Goal: Information Seeking & Learning: Learn about a topic

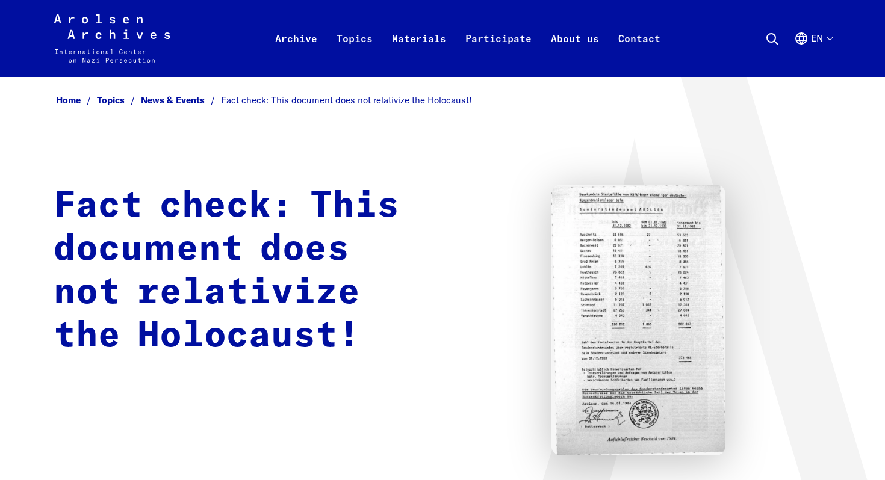
click at [342, 205] on h1 "Fact check: This document does not relativize the Holocaust!" at bounding box center [238, 271] width 368 height 173
click at [317, 292] on h1 "Fact check: This document does not relativize the Holocaust!" at bounding box center [238, 271] width 368 height 173
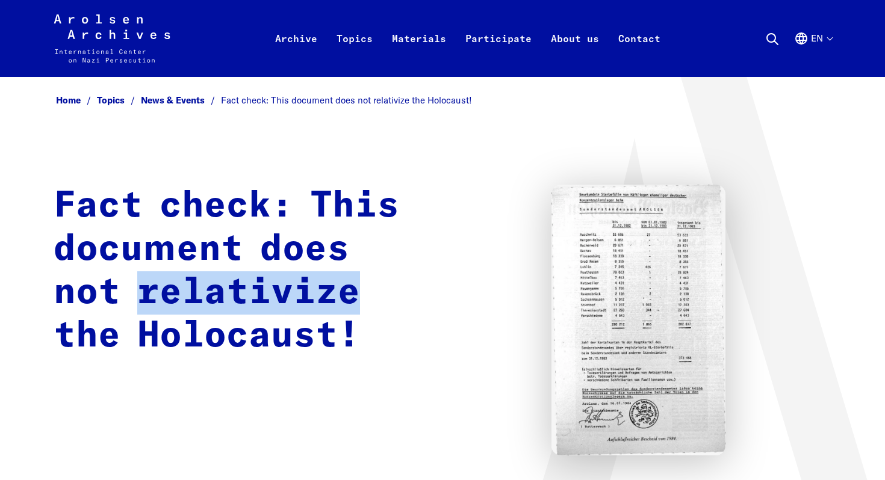
click at [317, 292] on h1 "Fact check: This document does not relativize the Holocaust!" at bounding box center [238, 271] width 368 height 173
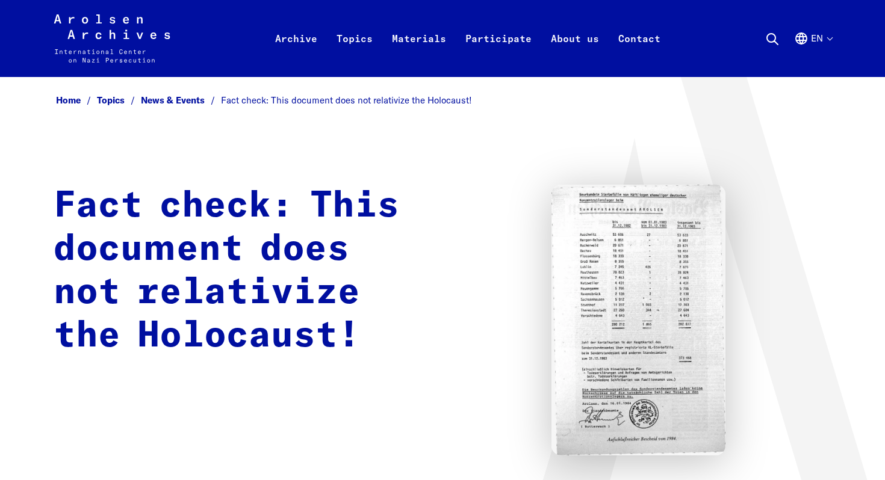
click at [321, 328] on h1 "Fact check: This document does not relativize the Holocaust!" at bounding box center [238, 271] width 368 height 173
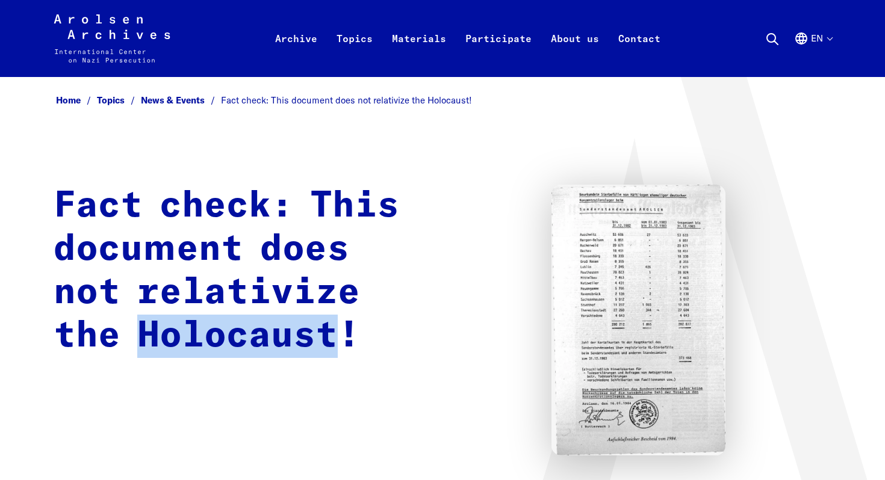
click at [321, 328] on h1 "Fact check: This document does not relativize the Holocaust!" at bounding box center [238, 271] width 368 height 173
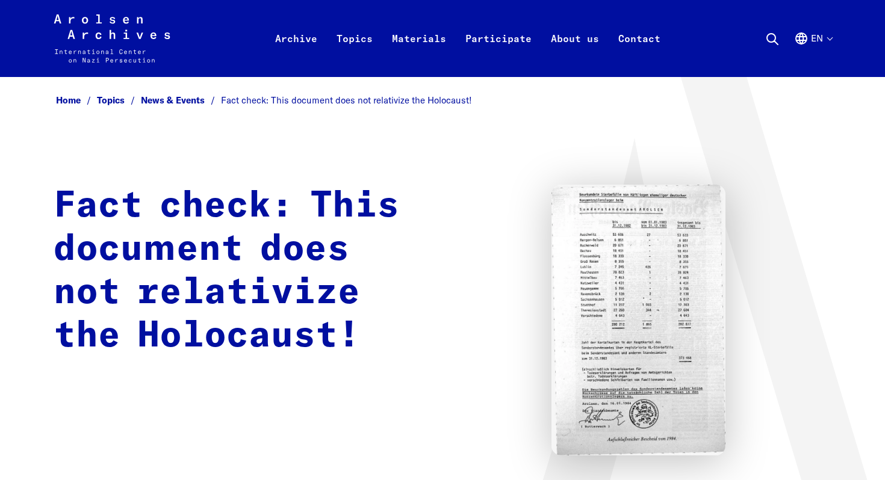
click at [104, 328] on h1 "Fact check: This document does not relativize the Holocaust!" at bounding box center [238, 271] width 368 height 173
click at [105, 328] on h1 "Fact check: This document does not relativize the Holocaust!" at bounding box center [238, 271] width 368 height 173
click at [81, 330] on h1 "Fact check: This document does not relativize the Holocaust!" at bounding box center [238, 271] width 368 height 173
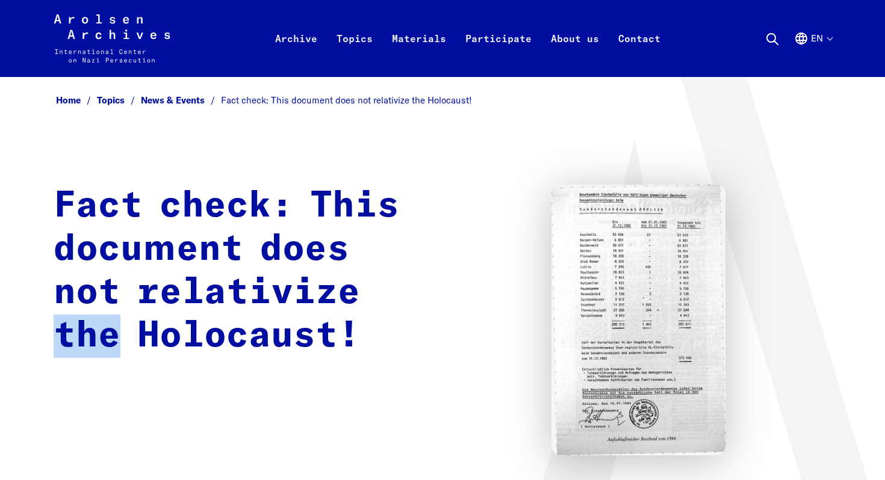
click at [603, 280] on img at bounding box center [638, 320] width 174 height 271
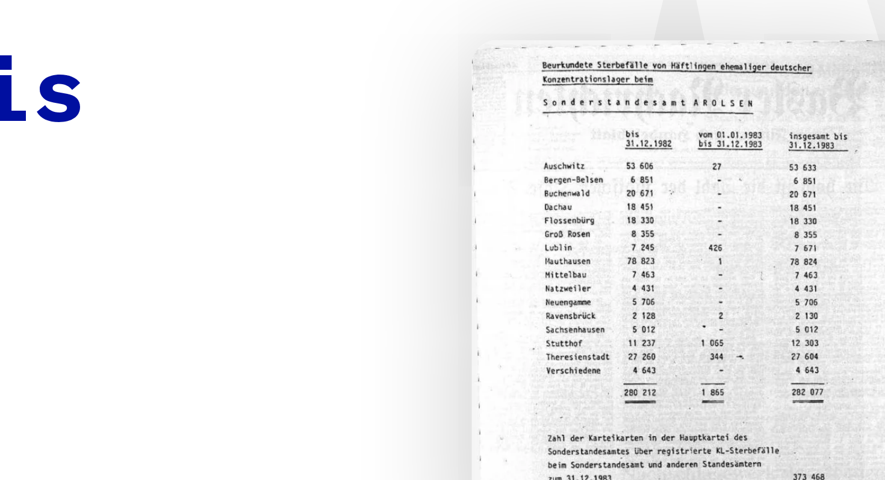
click at [559, 288] on img at bounding box center [638, 320] width 174 height 271
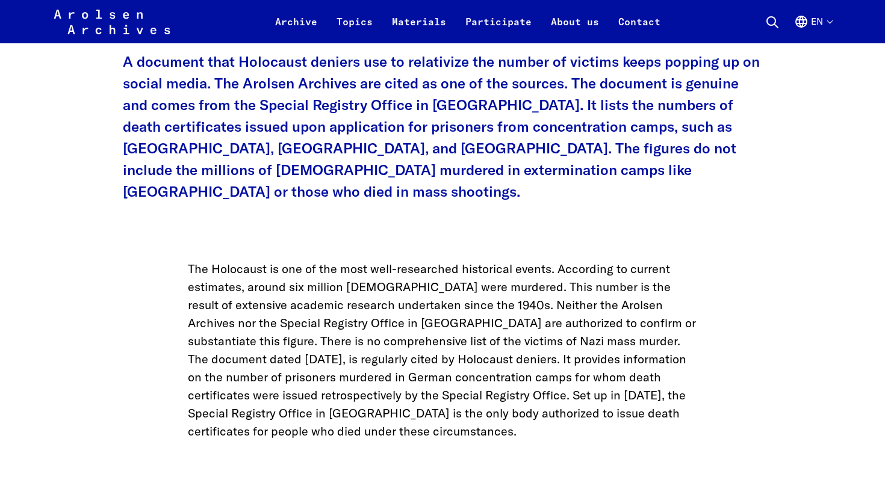
scroll to position [568, 0]
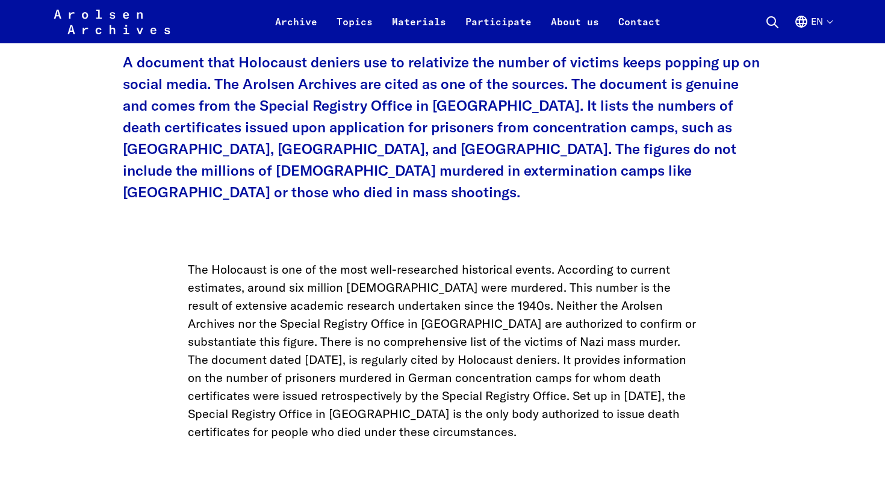
scroll to position [566, 0]
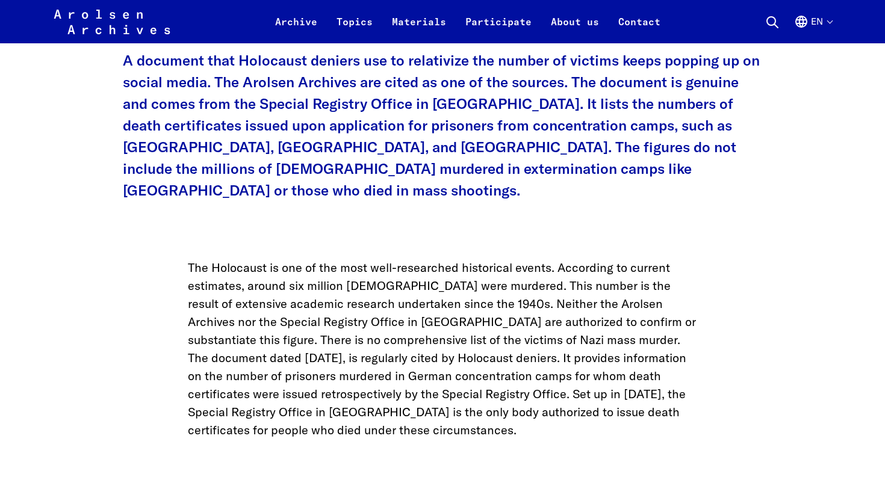
click at [752, 120] on icon at bounding box center [752, 123] width 14 height 14
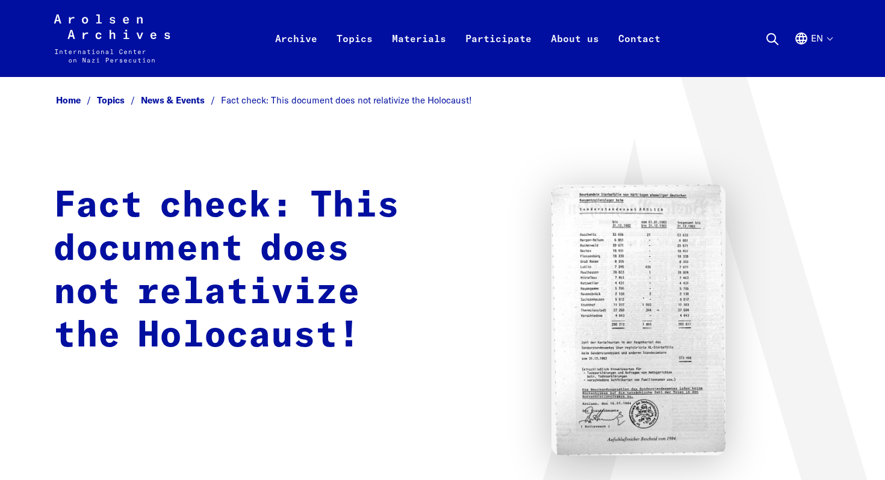
click at [633, 269] on img at bounding box center [638, 320] width 174 height 271
click at [601, 275] on img at bounding box center [638, 320] width 174 height 271
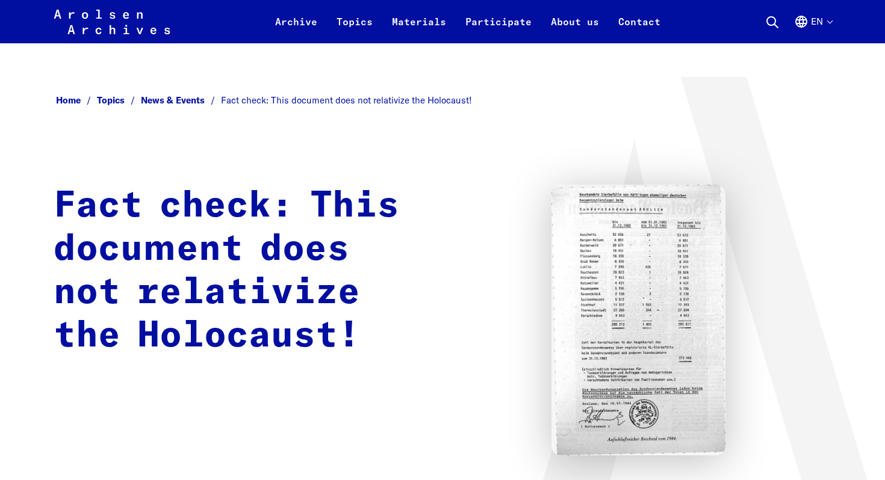
scroll to position [43, 0]
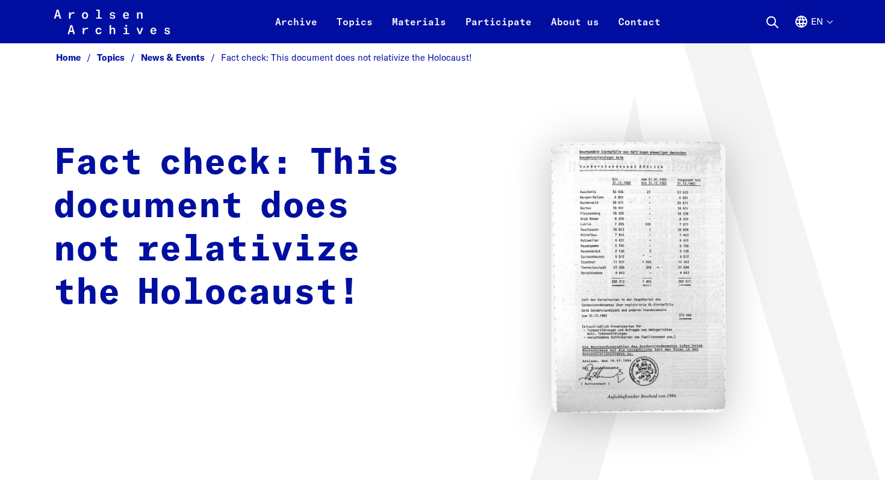
click at [576, 308] on img at bounding box center [638, 277] width 174 height 271
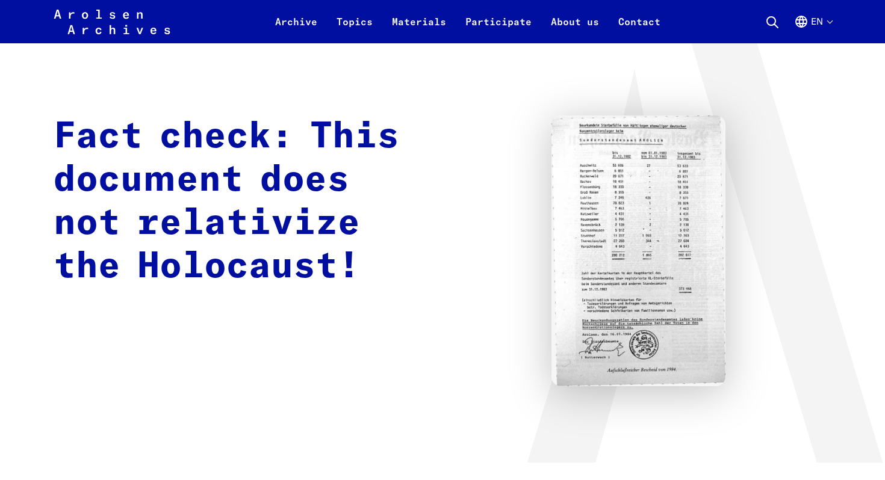
click at [576, 308] on img at bounding box center [638, 251] width 174 height 271
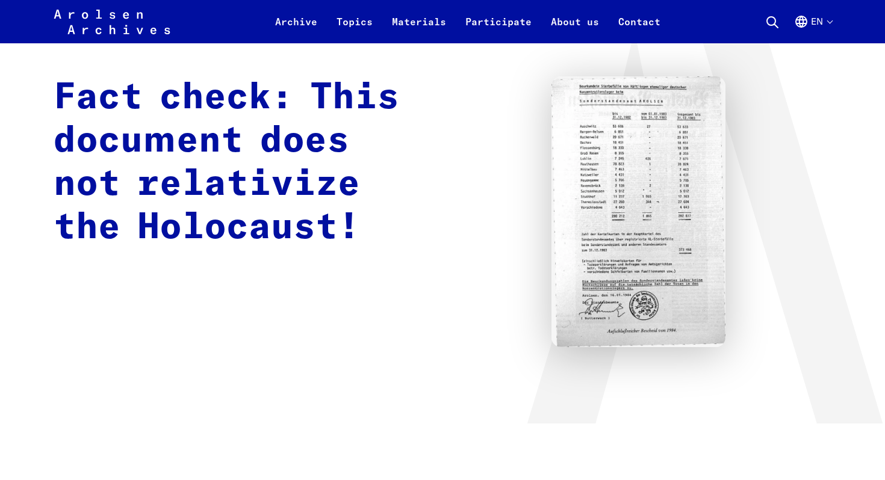
scroll to position [112, 0]
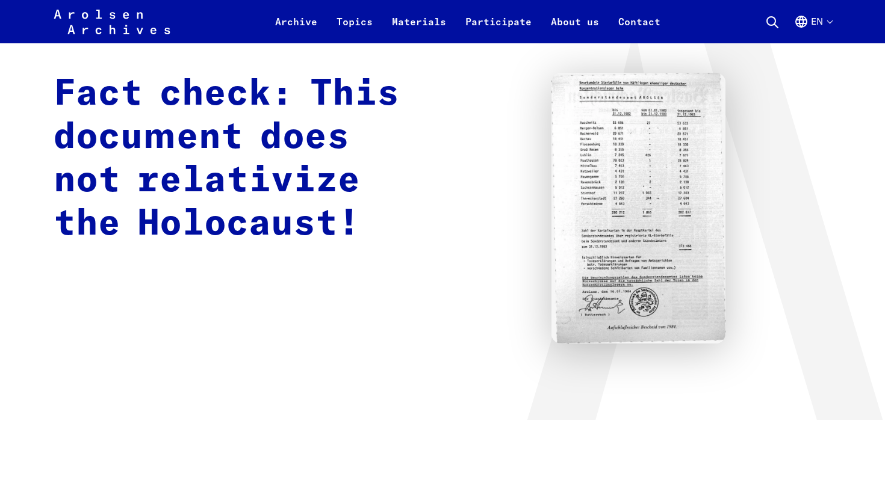
click at [576, 308] on img at bounding box center [638, 208] width 174 height 271
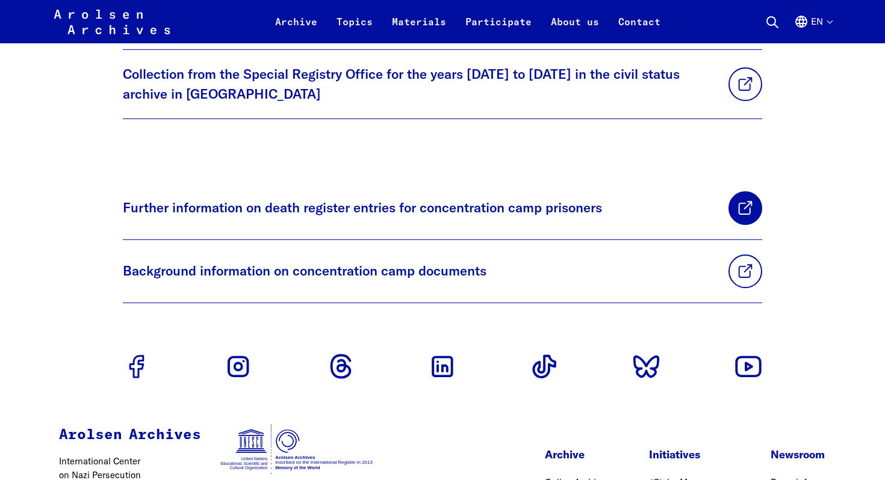
scroll to position [2968, 0]
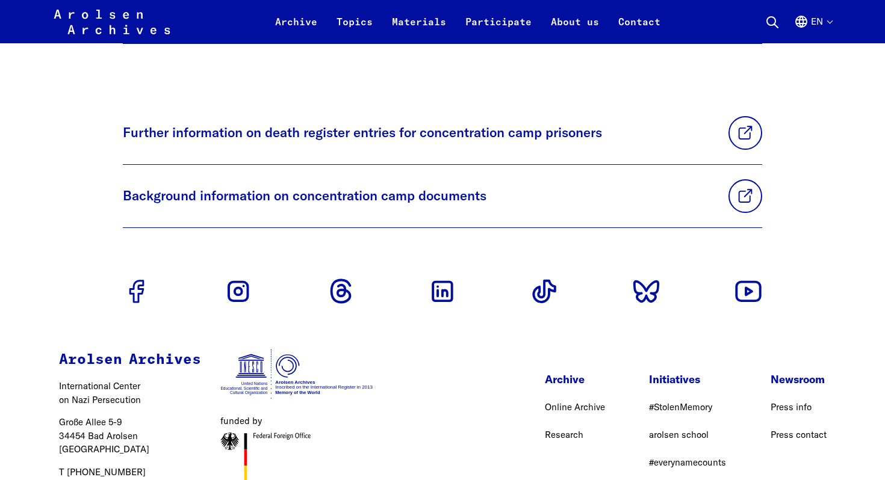
click at [226, 433] on img at bounding box center [265, 457] width 90 height 49
drag, startPoint x: 226, startPoint y: 363, endPoint x: 215, endPoint y: 359, distance: 11.6
click at [214, 359] on div "Arolsen Archives International Center on Nazi Persecution Große Allee 5-9 34454…" at bounding box center [215, 425] width 403 height 201
click at [217, 359] on div "Arolsen Archives International Center on Nazi Persecution Große Allee 5-9 34454…" at bounding box center [215, 425] width 403 height 201
drag, startPoint x: 217, startPoint y: 359, endPoint x: 266, endPoint y: 388, distance: 56.7
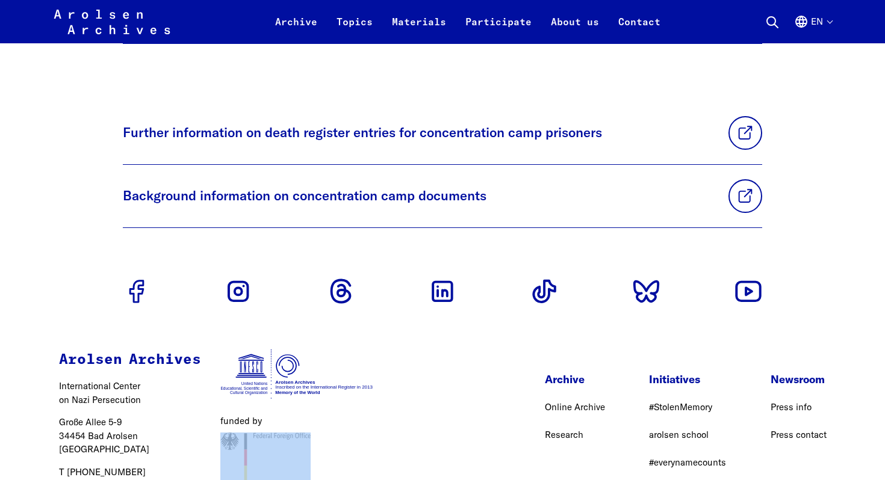
click at [266, 388] on div "Arolsen Archives International Center on Nazi Persecution Große Allee 5-9 34454…" at bounding box center [215, 425] width 403 height 201
